Goal: Transaction & Acquisition: Purchase product/service

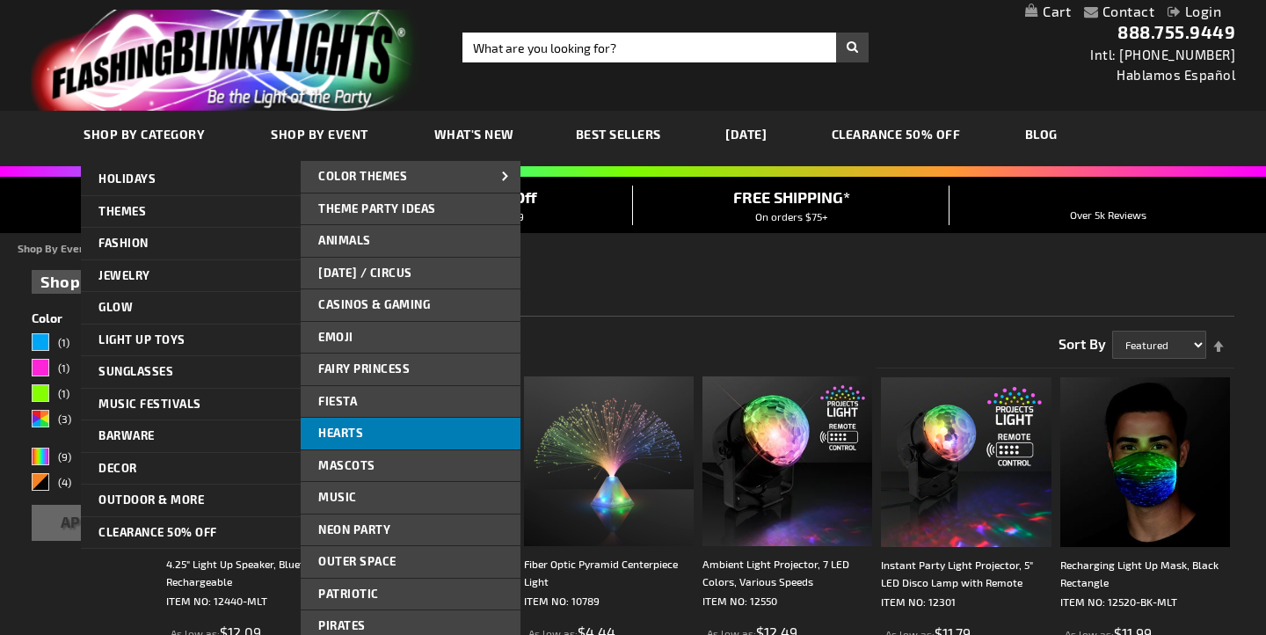
click at [345, 433] on span "Hearts" at bounding box center [340, 432] width 45 height 14
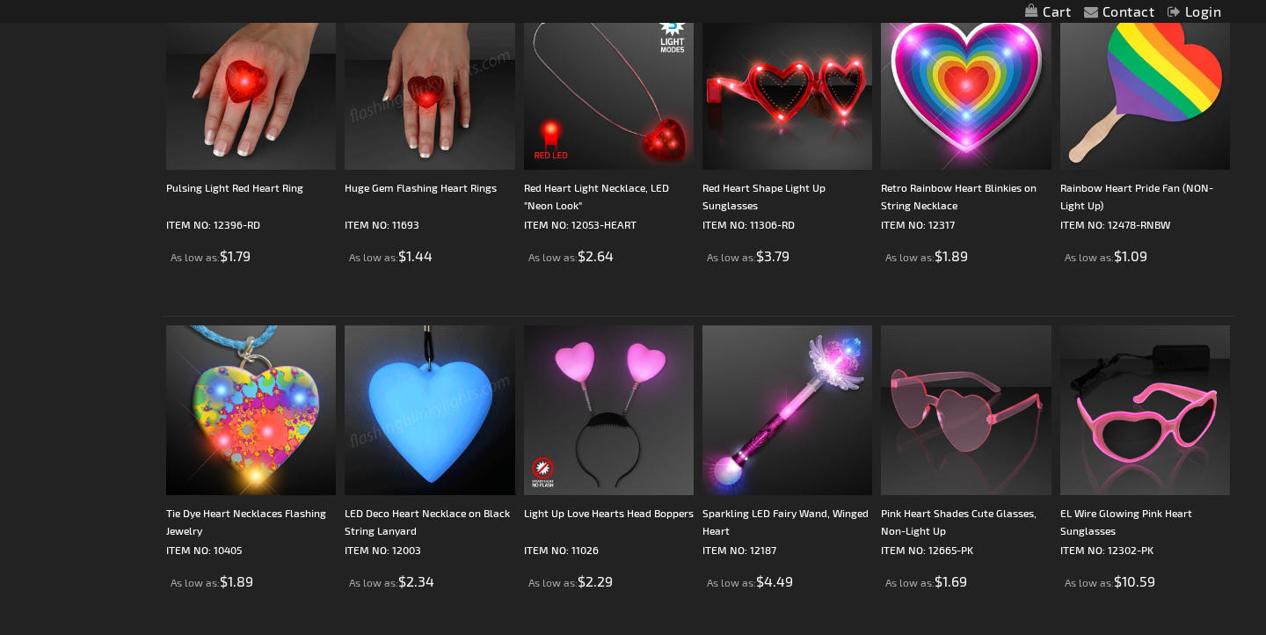
scroll to position [1053, 0]
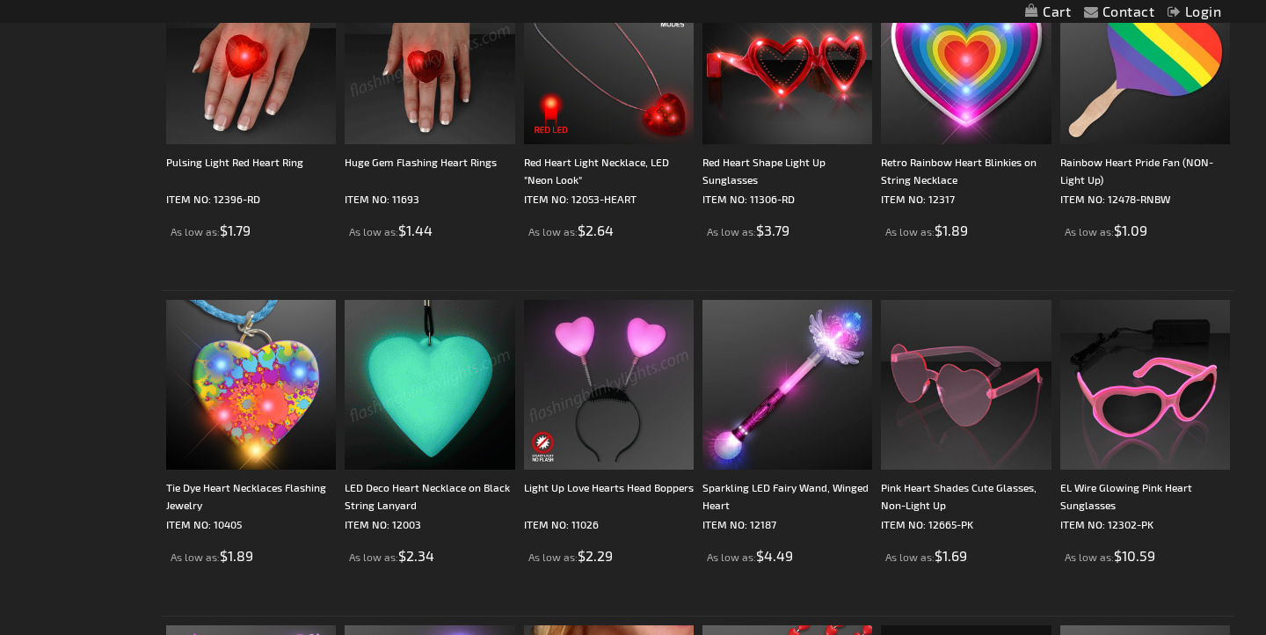
click at [597, 403] on img at bounding box center [609, 385] width 170 height 170
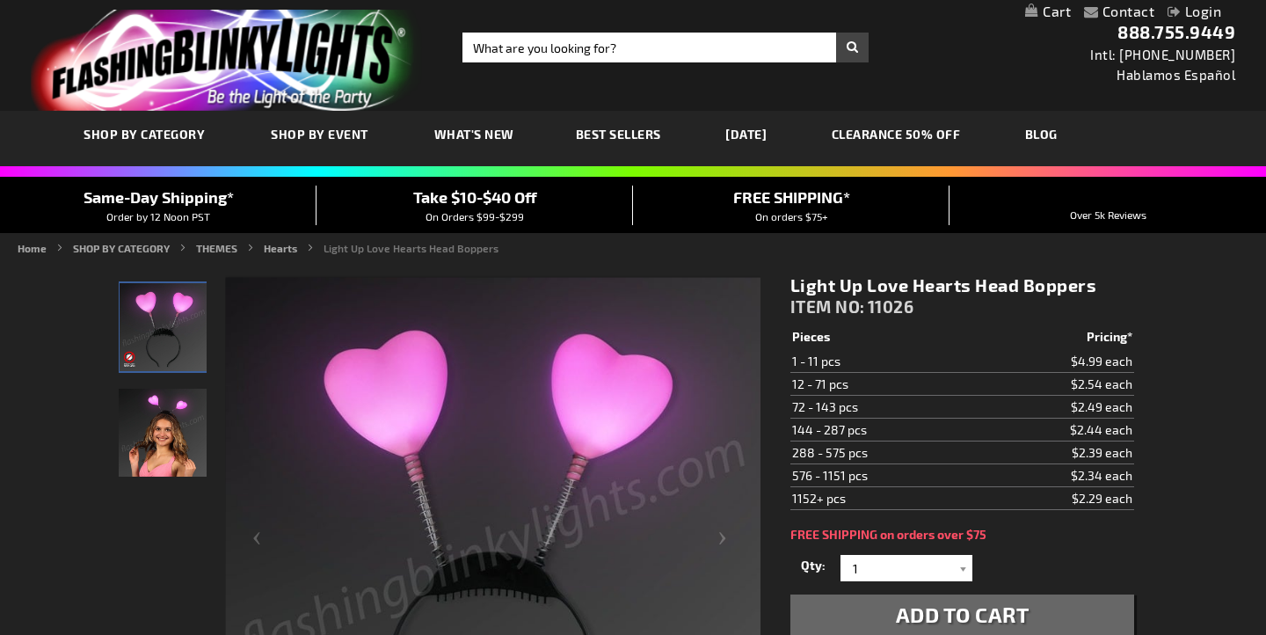
click at [176, 431] on img "Light Up Love Hearts Head Boppers" at bounding box center [163, 432] width 88 height 88
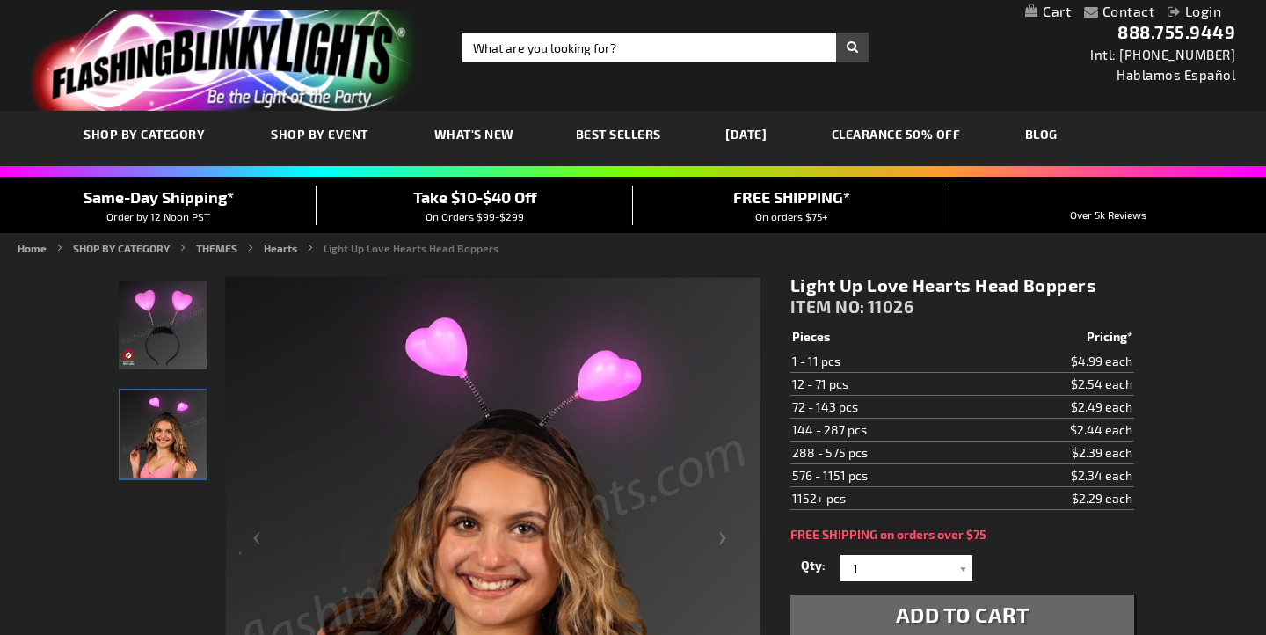
click at [176, 339] on img "Light Up Love Hearts Head Boppers" at bounding box center [163, 325] width 88 height 88
